Goal: Task Accomplishment & Management: Use online tool/utility

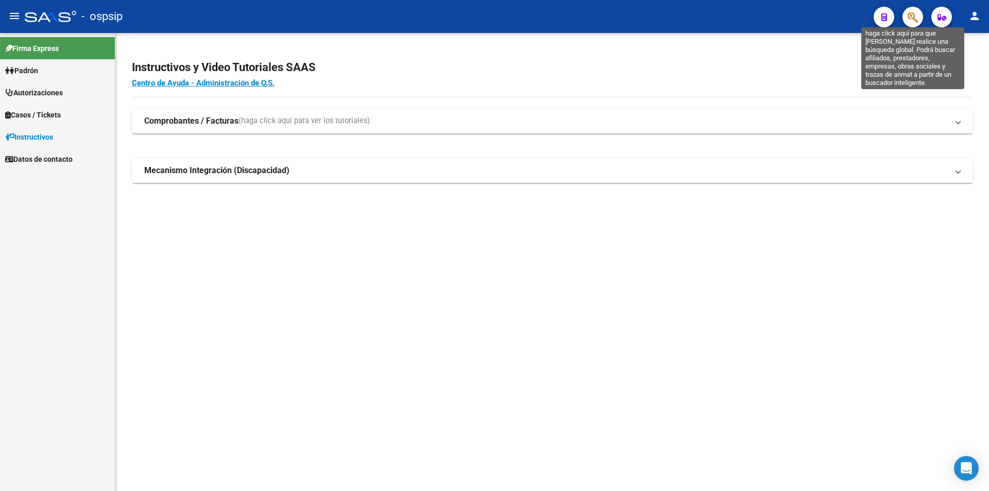
click at [916, 16] on icon "button" at bounding box center [913, 17] width 10 height 12
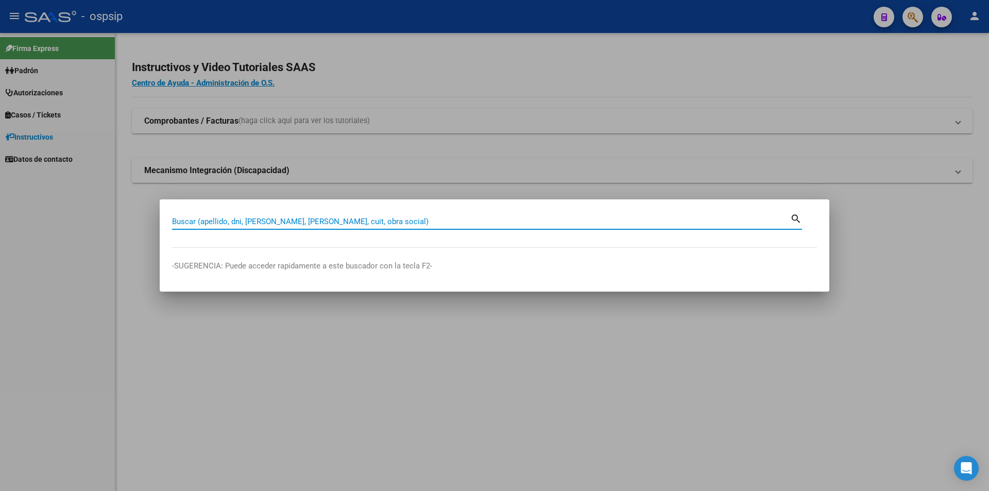
paste input "58114866"
type input "58114866"
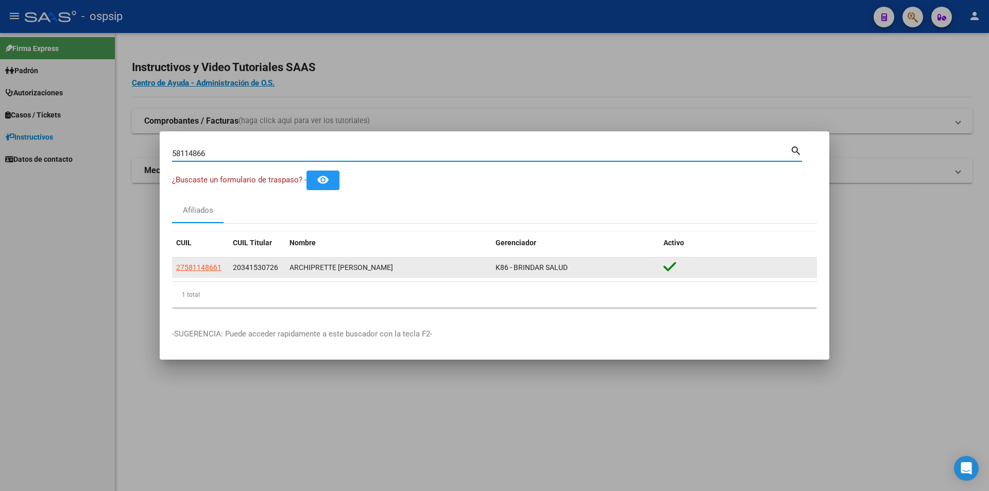
click at [194, 269] on span "27581148661" at bounding box center [198, 267] width 45 height 8
type textarea "27581148661"
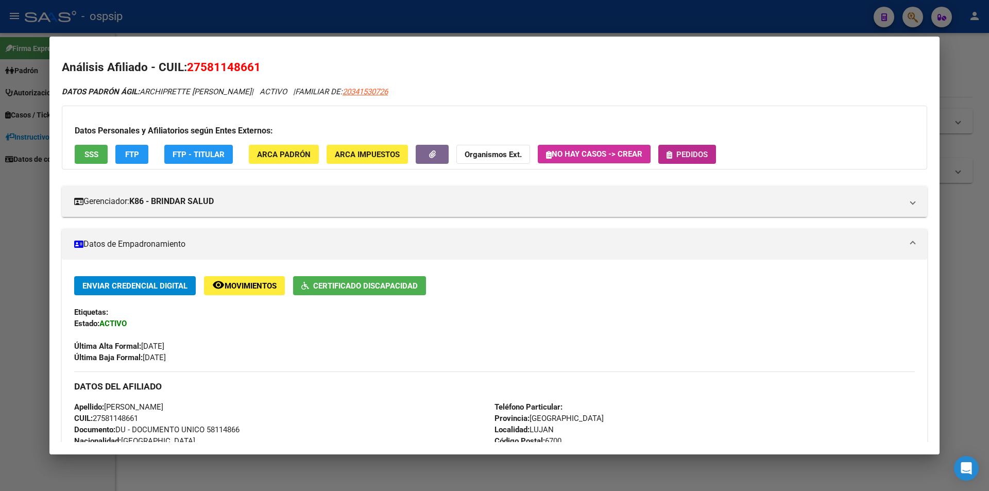
click at [674, 160] on button "Pedidos" at bounding box center [687, 154] width 58 height 19
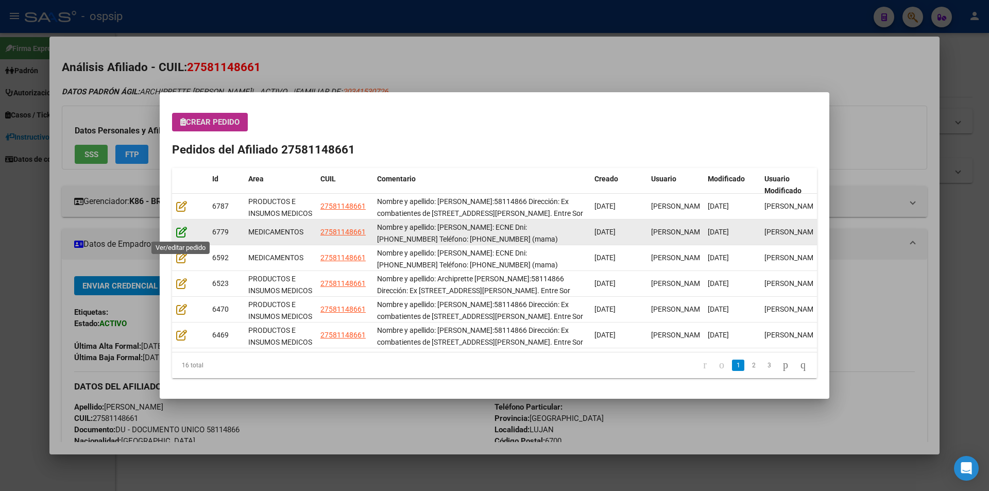
click at [179, 232] on icon at bounding box center [181, 231] width 11 height 11
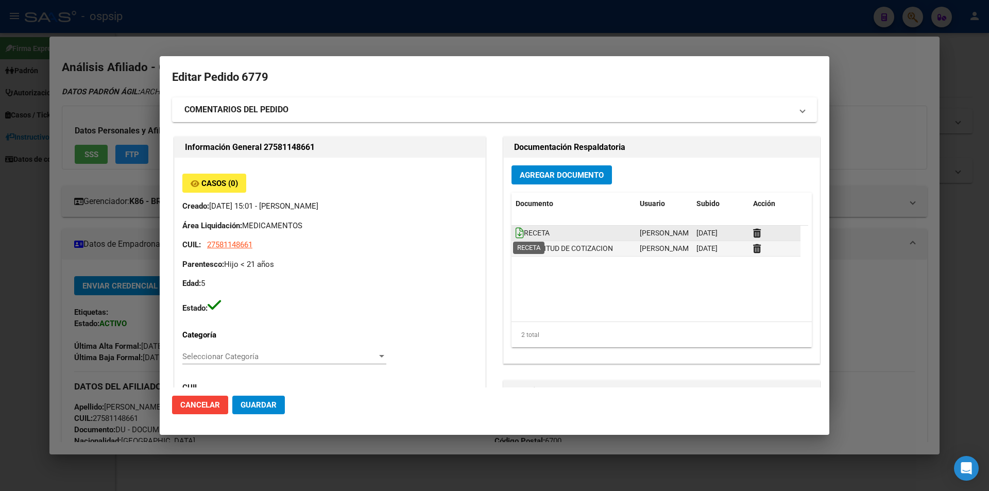
click at [516, 231] on icon at bounding box center [520, 232] width 8 height 11
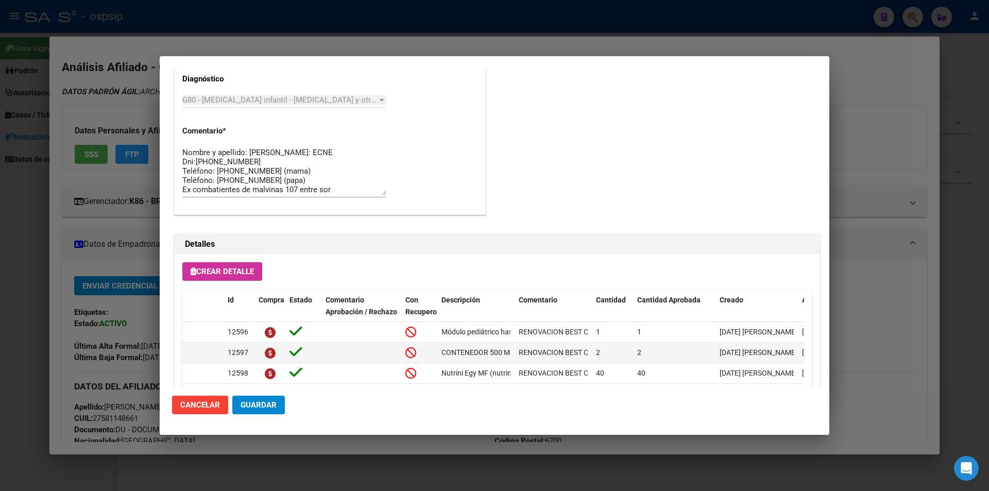
scroll to position [658, 0]
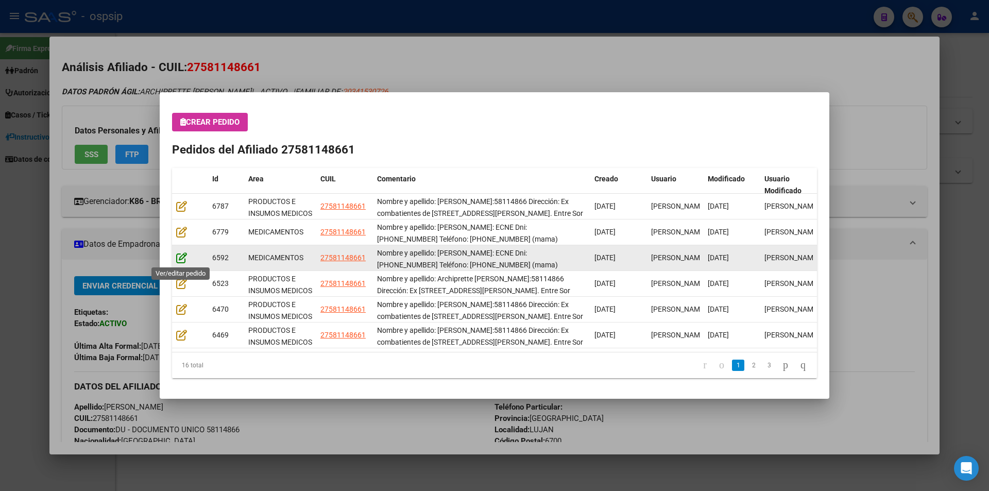
click at [182, 258] on icon at bounding box center [181, 257] width 11 height 11
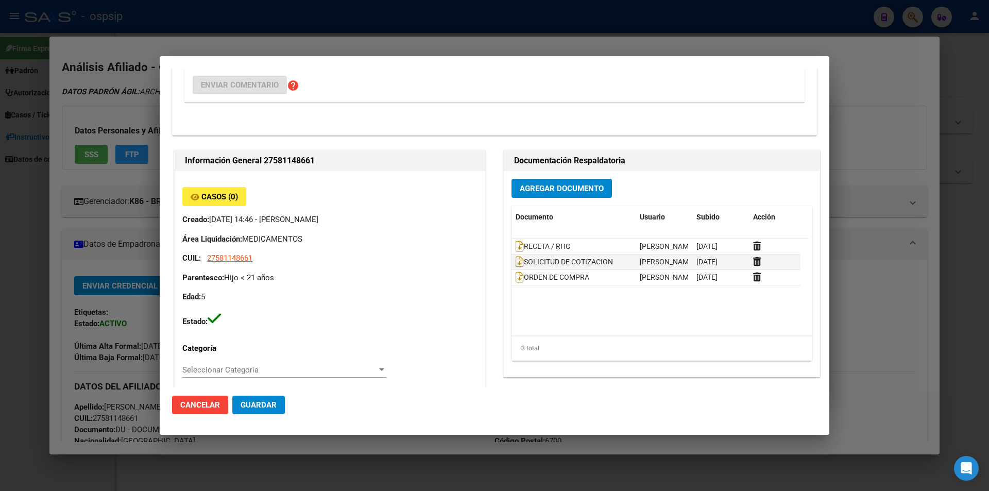
scroll to position [50, 0]
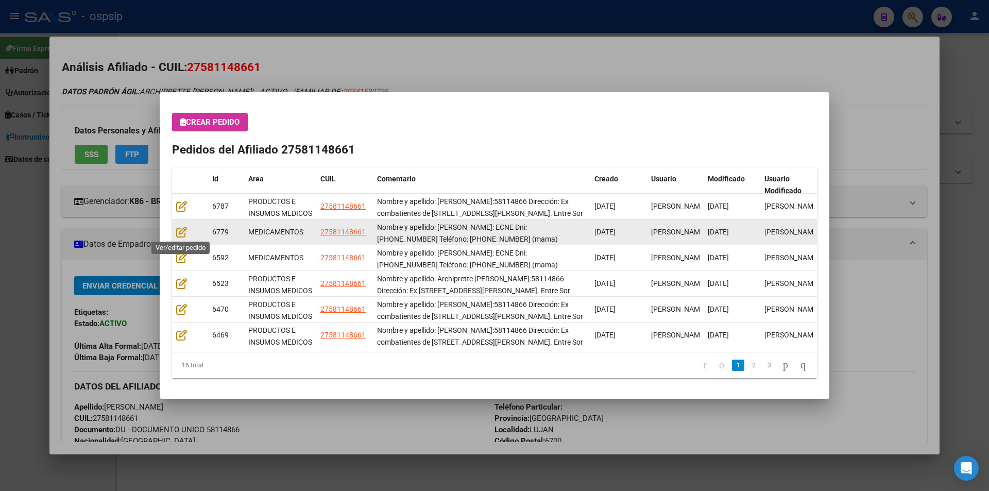
click at [188, 233] on div at bounding box center [190, 232] width 28 height 12
click at [180, 231] on icon at bounding box center [181, 231] width 11 height 11
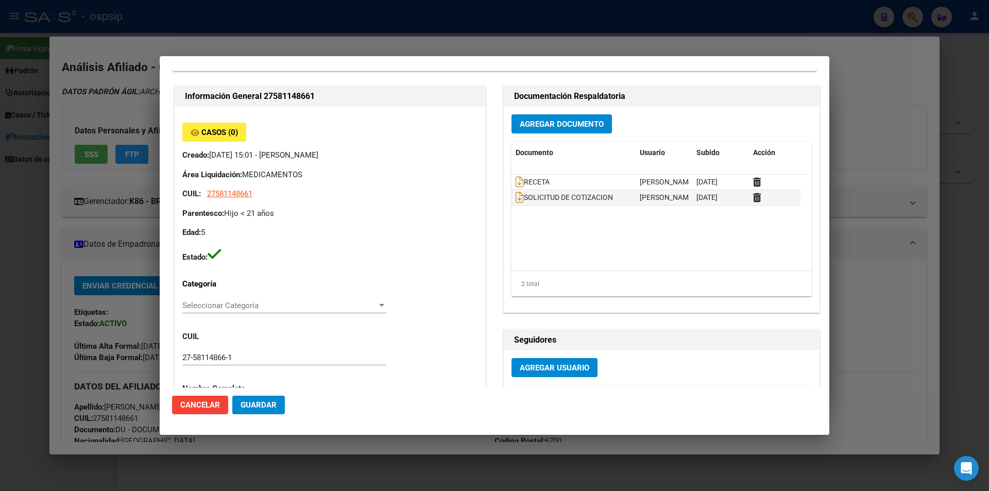
scroll to position [0, 0]
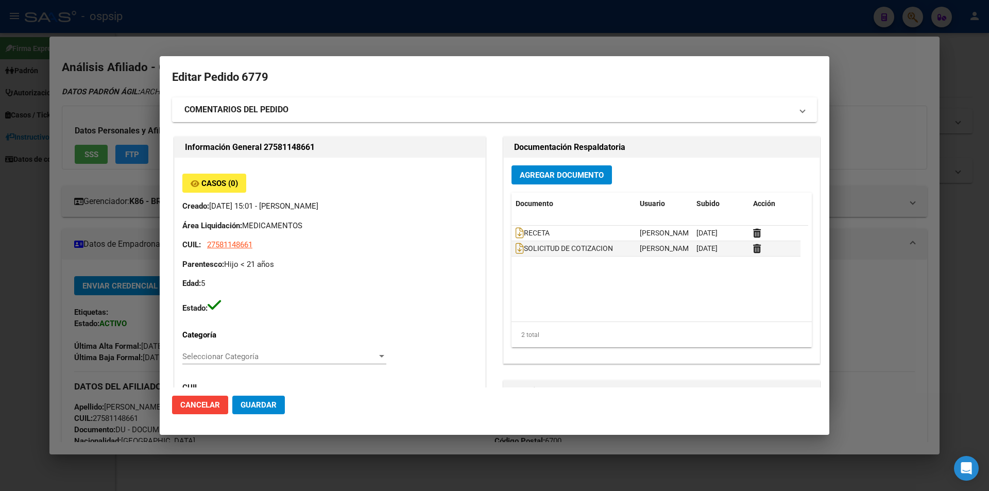
click at [253, 106] on strong "COMENTARIOS DEL PEDIDO" at bounding box center [236, 110] width 104 height 12
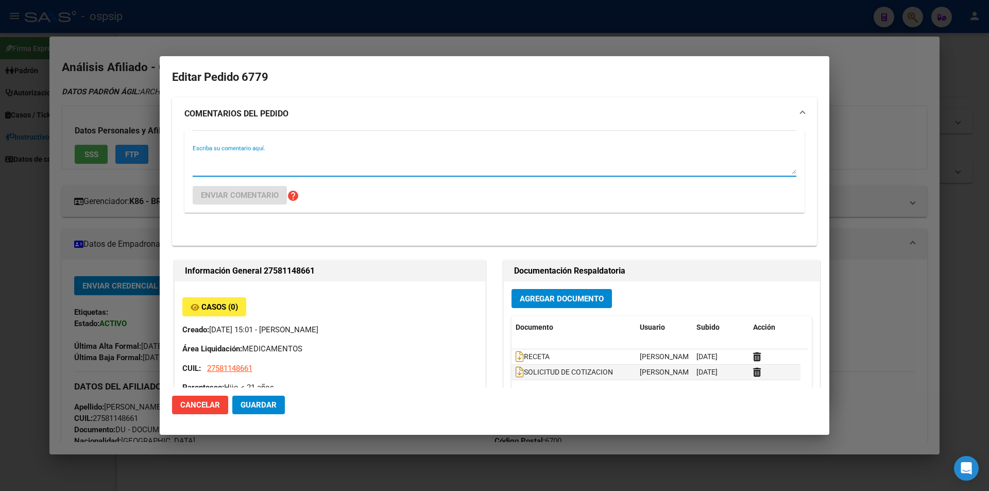
click at [204, 171] on textarea "Escriba su comentario aquí." at bounding box center [495, 164] width 604 height 21
type textarea "corresponde modulo 1000 calorias diarias"
click at [262, 202] on button "Enviar comentario" at bounding box center [240, 195] width 94 height 19
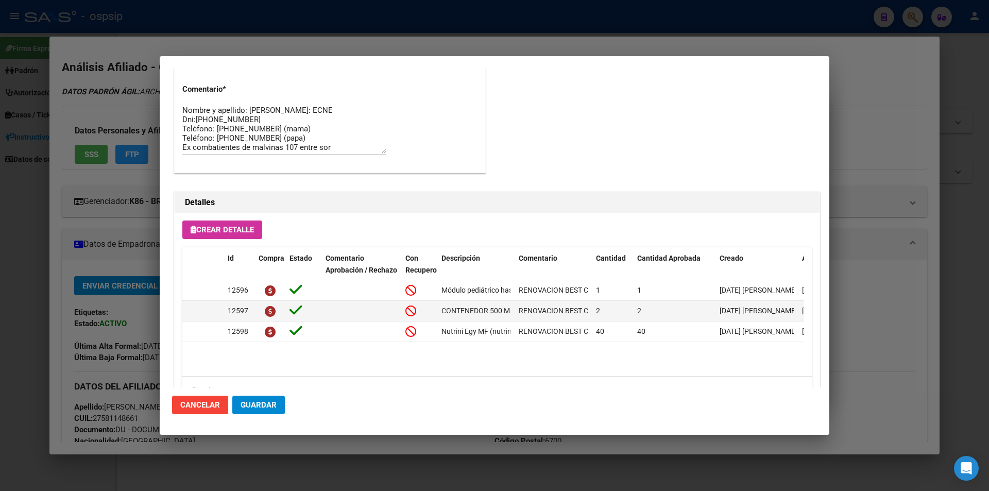
scroll to position [875, 0]
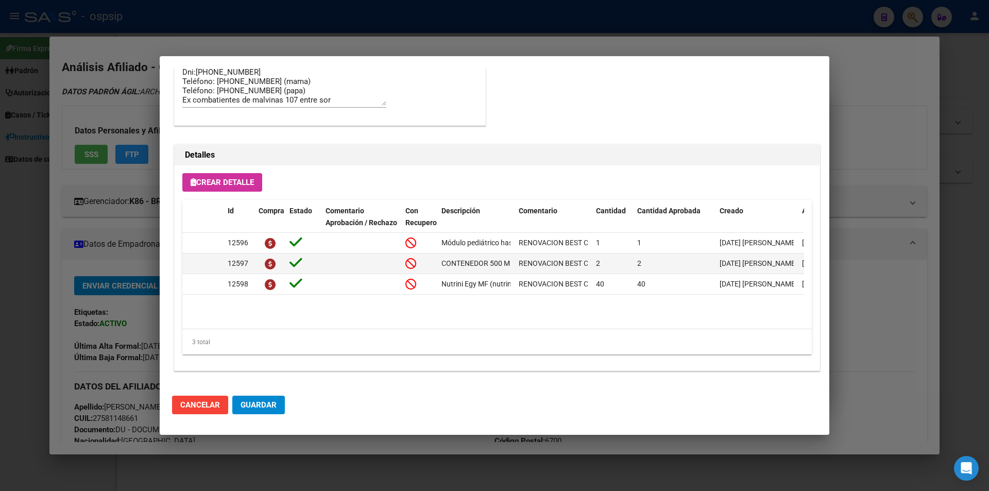
click at [271, 394] on mat-dialog-actions "Cancelar Guardar" at bounding box center [494, 404] width 645 height 35
click at [267, 401] on span "Guardar" at bounding box center [259, 404] width 36 height 9
